Goal: Information Seeking & Learning: Check status

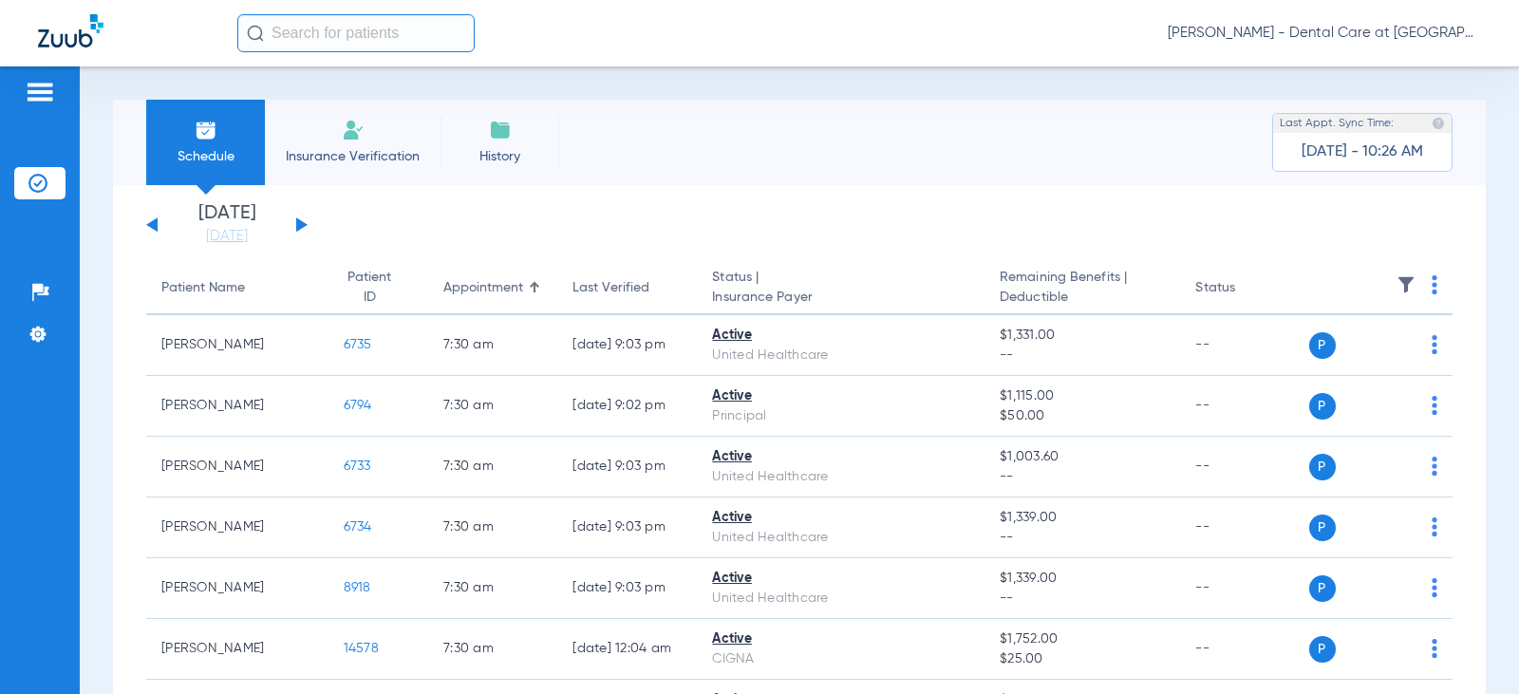
click at [313, 31] on input "text" at bounding box center [355, 33] width 237 height 38
click at [440, 25] on input "text" at bounding box center [355, 33] width 237 height 38
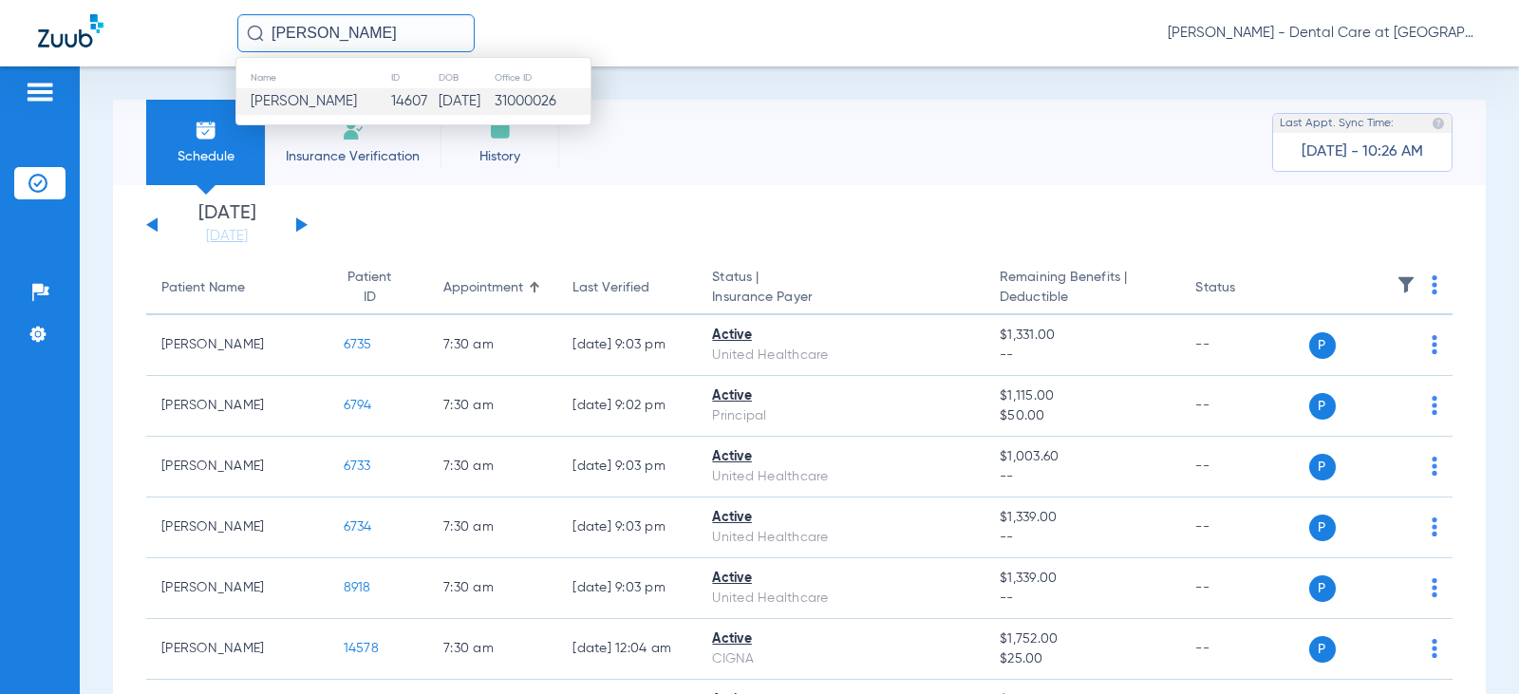
type input "[PERSON_NAME]"
click at [438, 98] on td "[DATE]" at bounding box center [465, 101] width 55 height 27
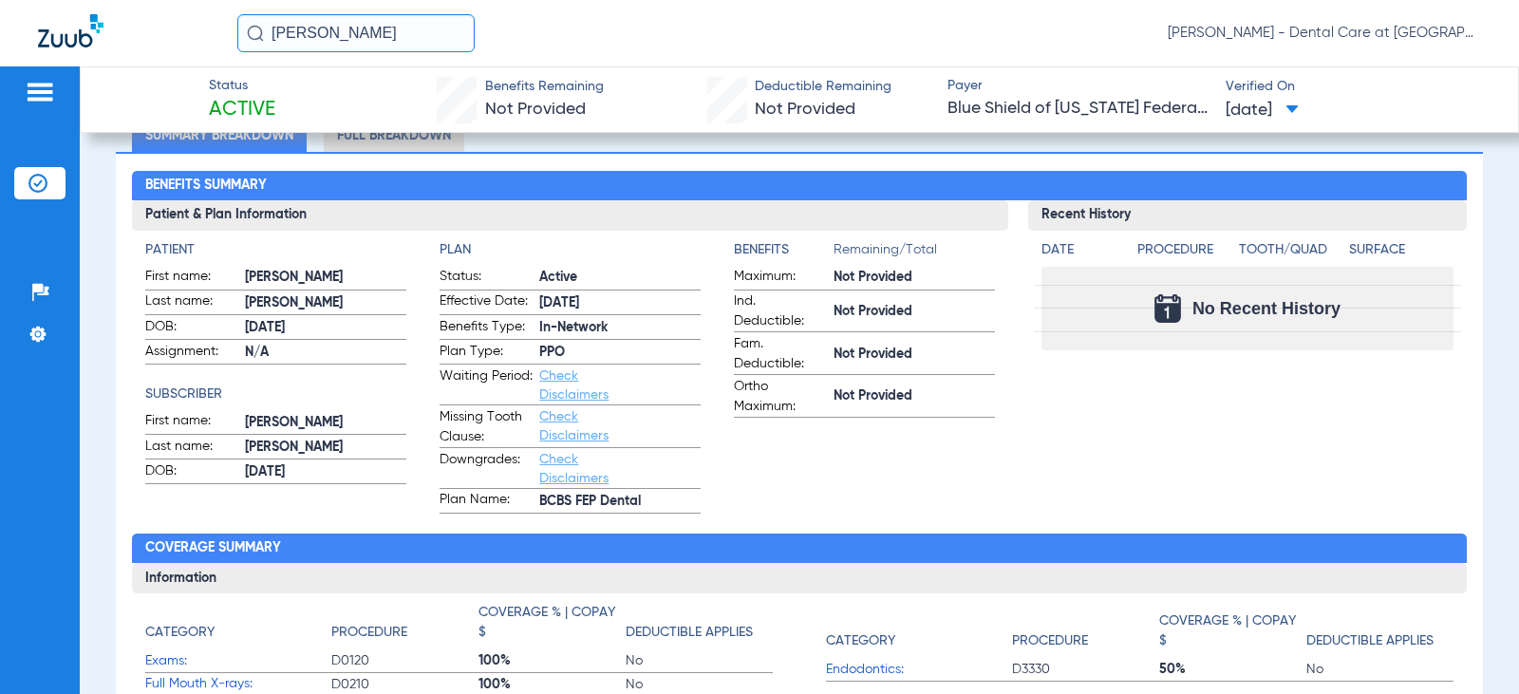
scroll to position [95, 0]
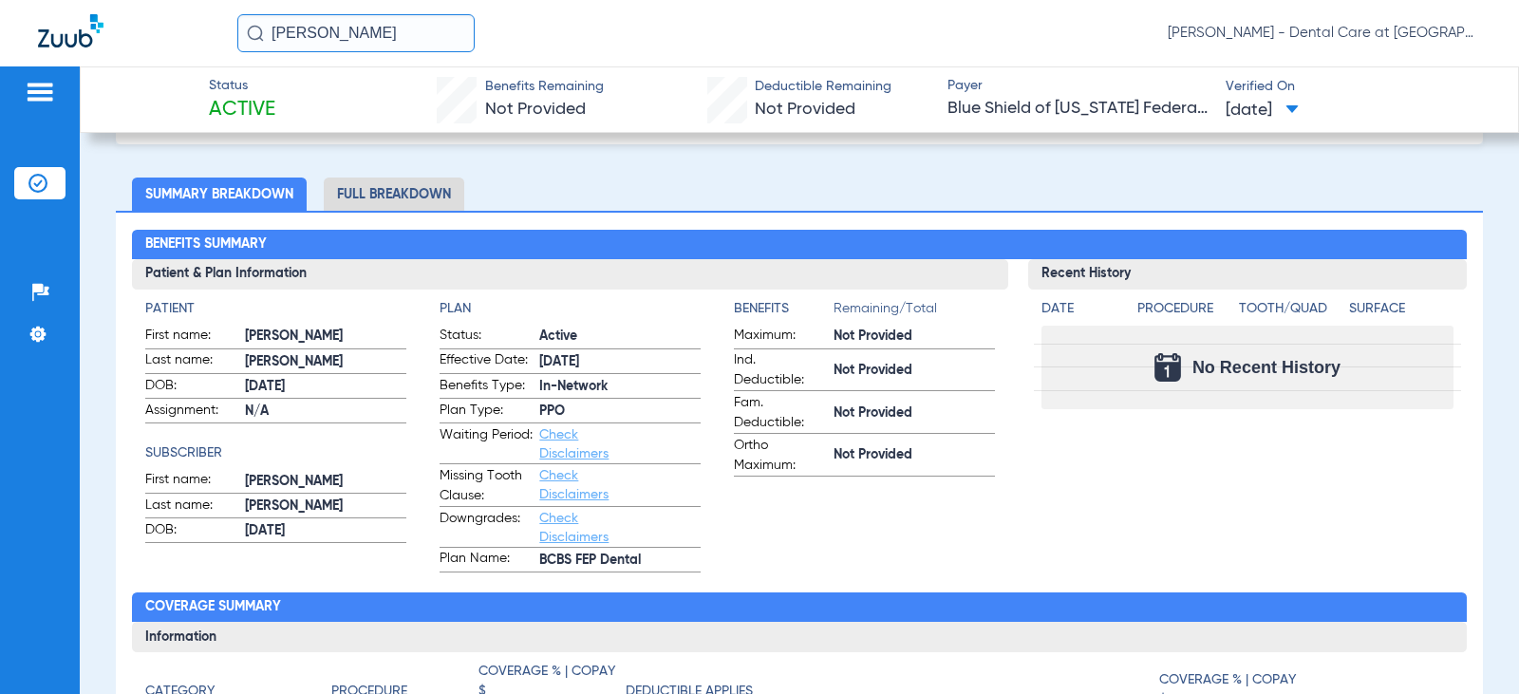
click at [442, 199] on li "Full Breakdown" at bounding box center [394, 194] width 141 height 33
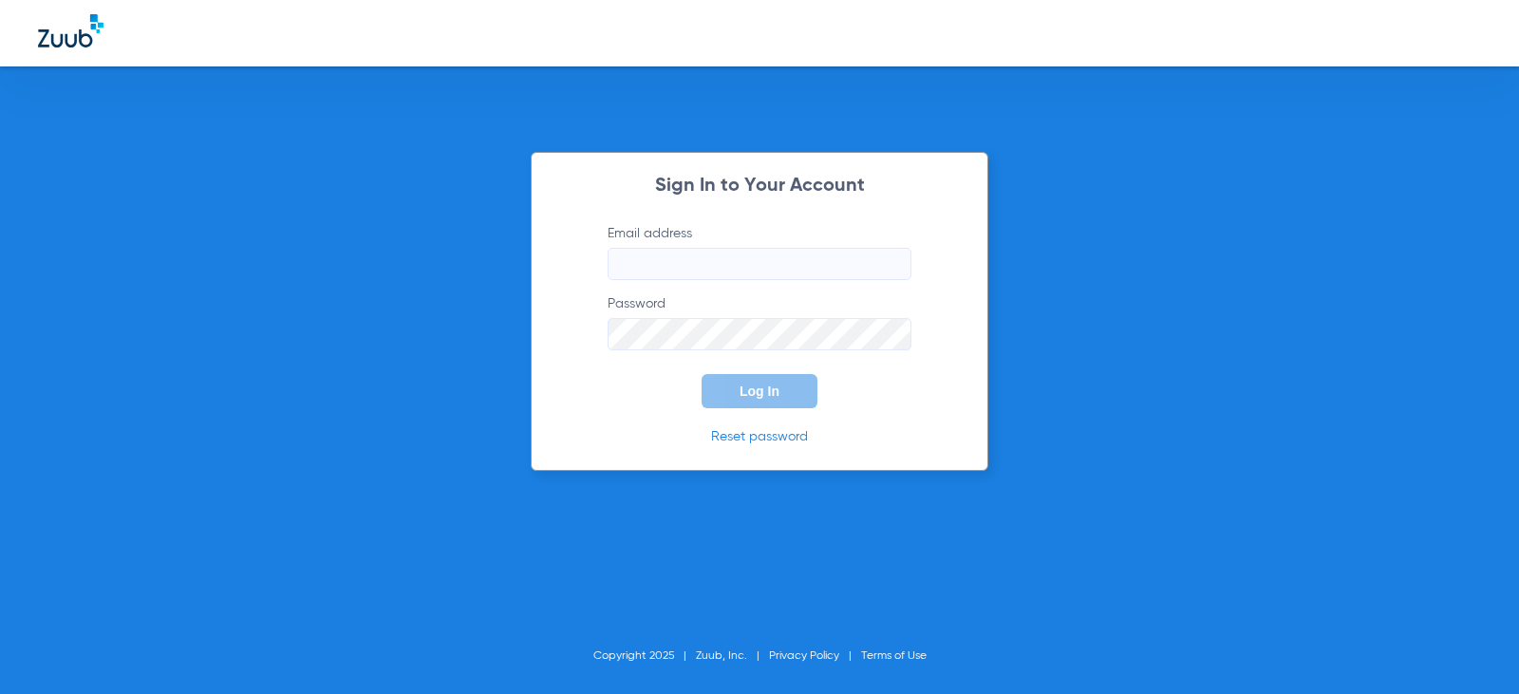
type input "[EMAIL_ADDRESS][DOMAIN_NAME]"
click at [742, 384] on span "Log In" at bounding box center [760, 391] width 40 height 15
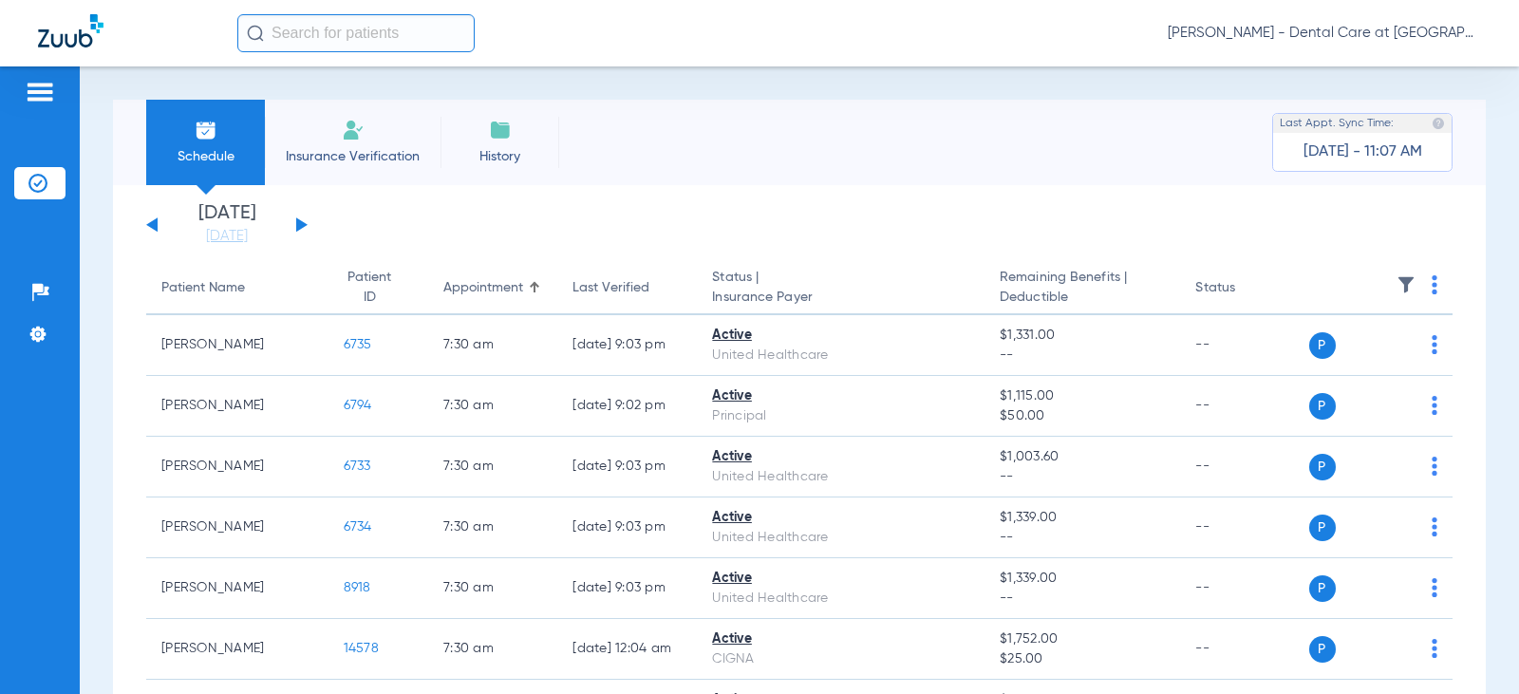
click at [426, 31] on input "text" at bounding box center [355, 33] width 237 height 38
click at [433, 30] on input "text" at bounding box center [355, 33] width 237 height 38
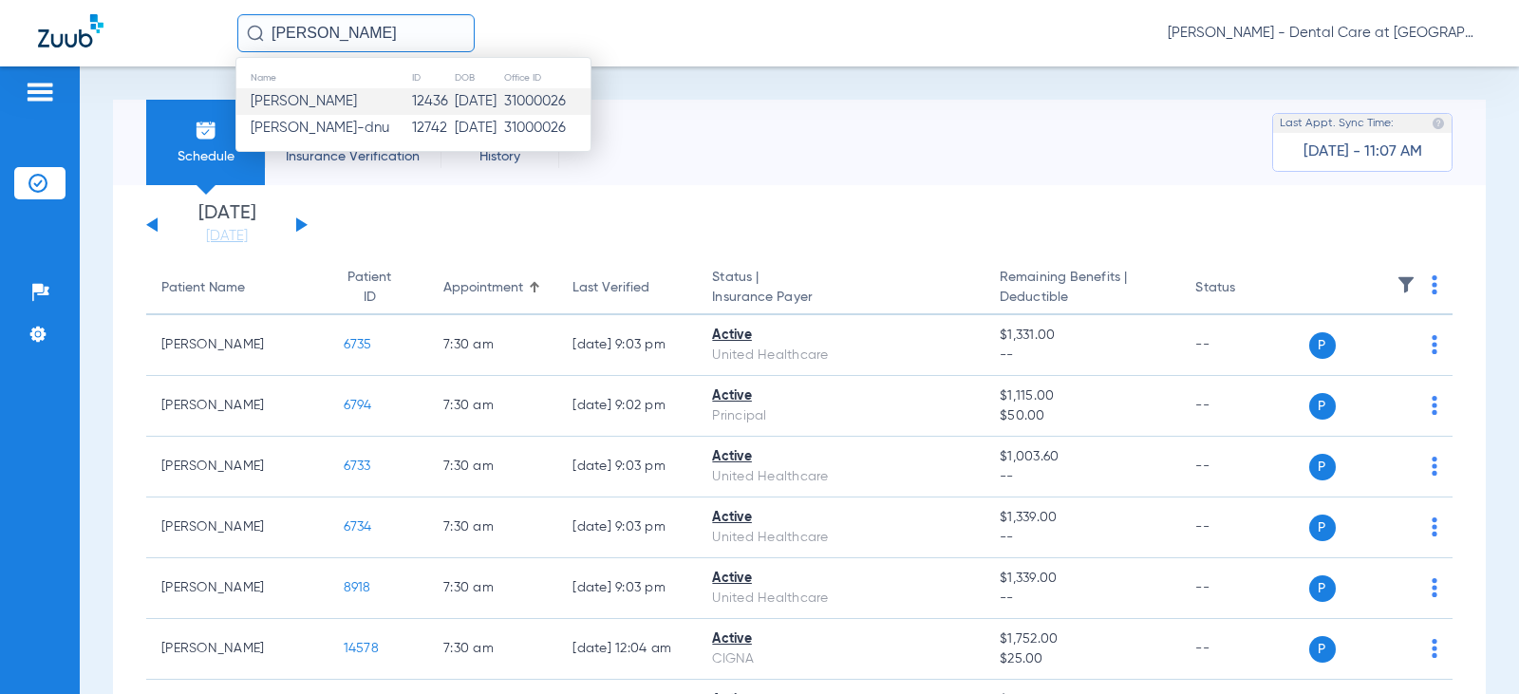
type input "[PERSON_NAME]"
click at [454, 108] on td "[DATE]" at bounding box center [478, 101] width 49 height 27
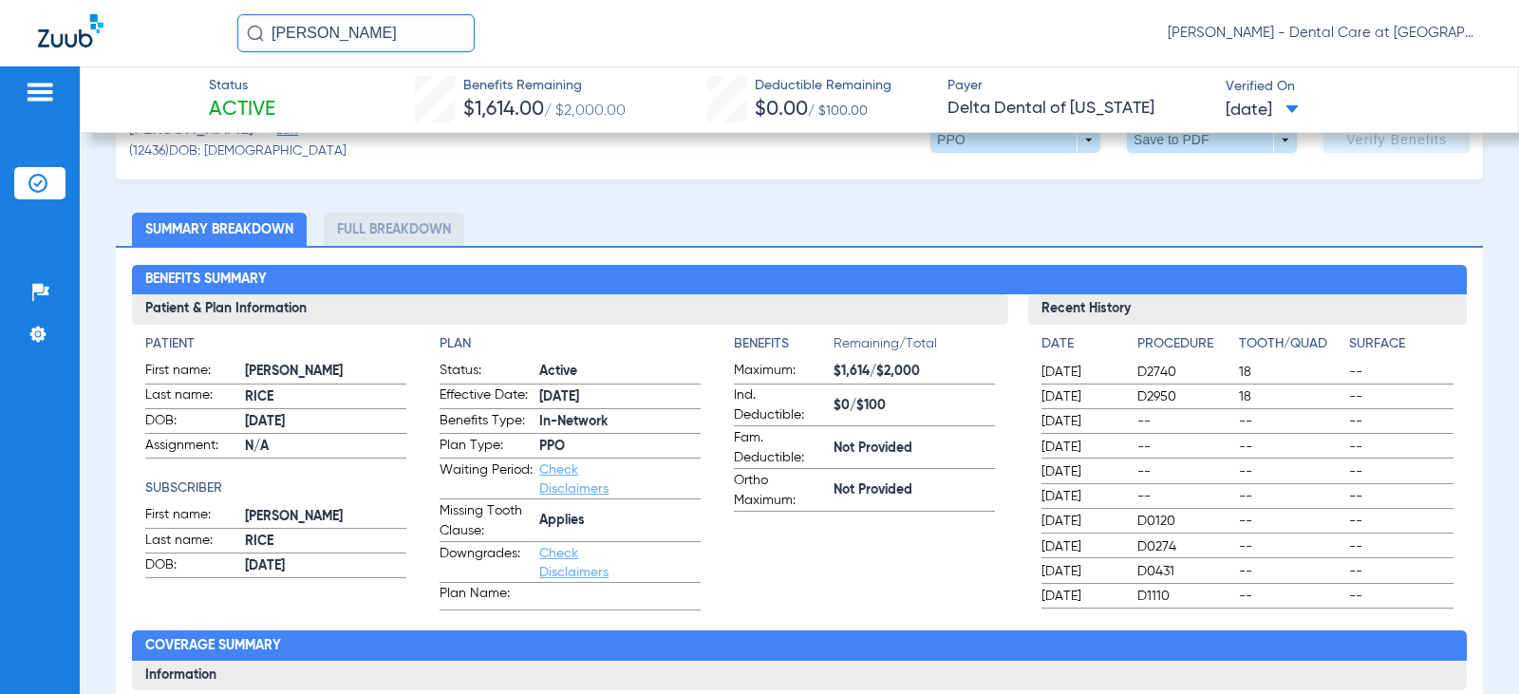
scroll to position [190, 0]
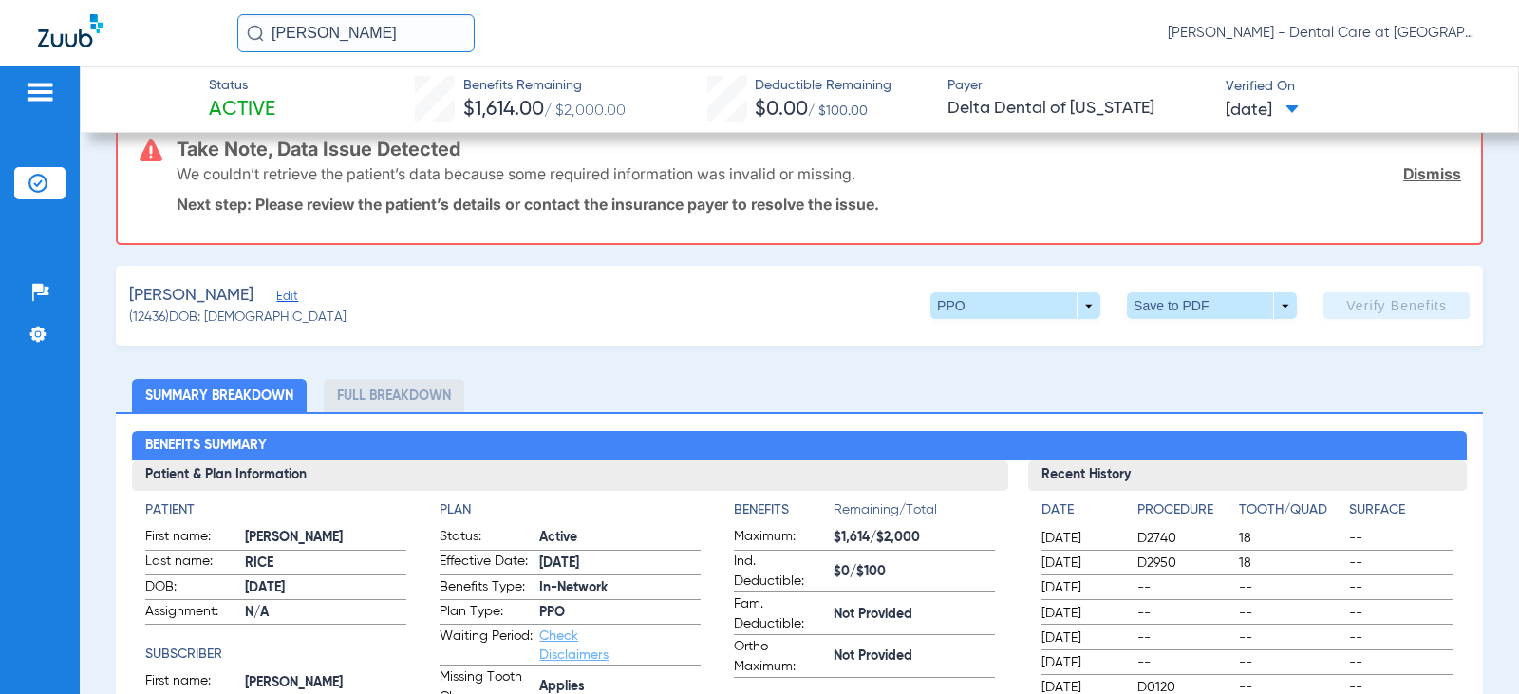
click at [413, 404] on li "Full Breakdown" at bounding box center [394, 395] width 141 height 33
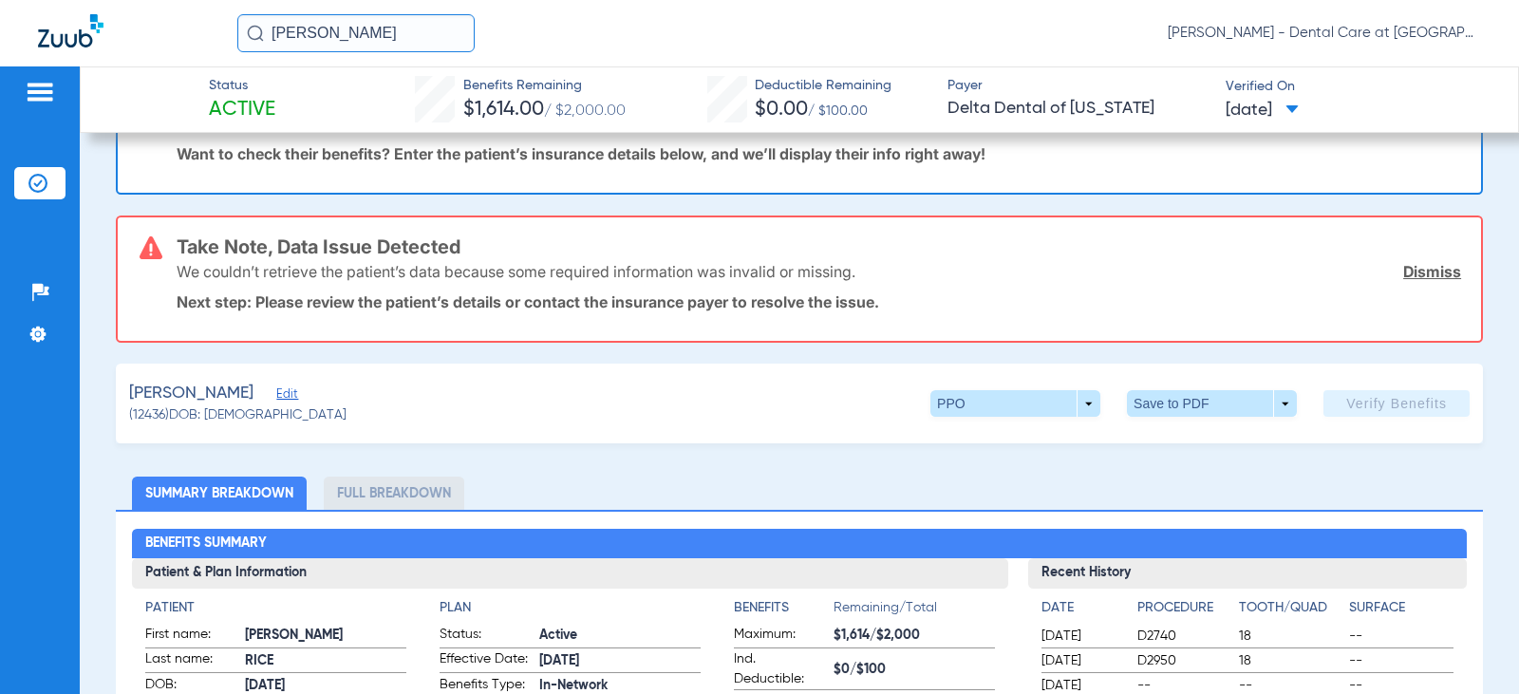
scroll to position [0, 0]
